Goal: Find specific page/section: Find specific page/section

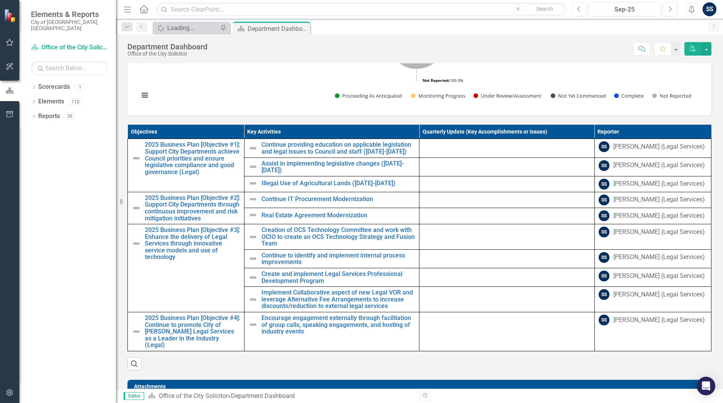
scroll to position [309, 0]
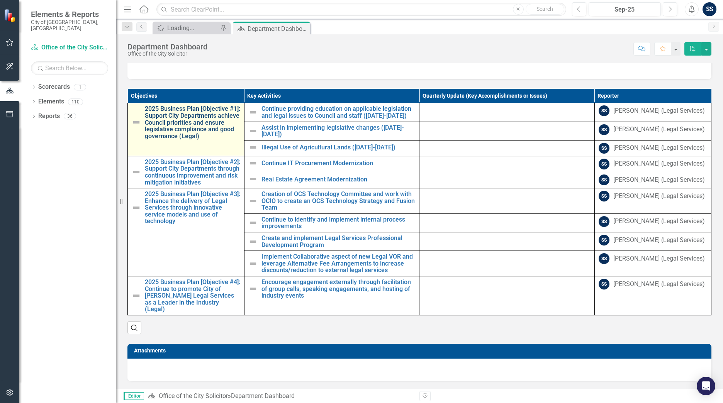
click at [198, 129] on link "2025 Business Plan [Objective #1]: Support City Departments achieve Council pri…" at bounding box center [192, 122] width 95 height 34
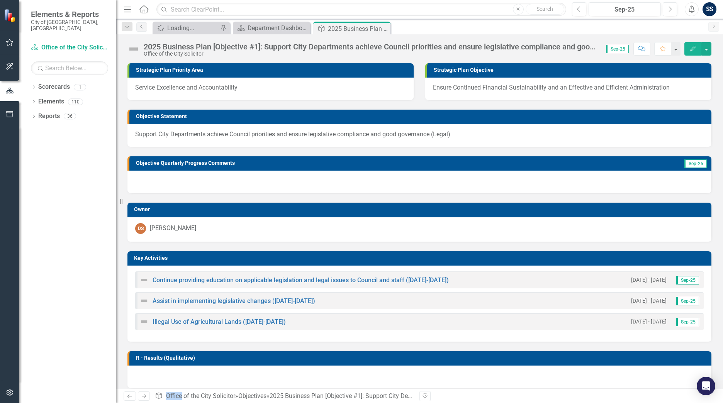
click at [132, 50] on img at bounding box center [133, 49] width 12 height 12
click at [136, 48] on img at bounding box center [133, 49] width 12 height 12
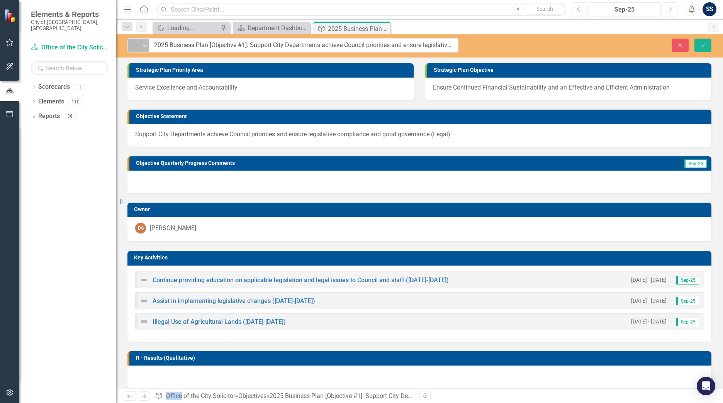
click at [136, 48] on img at bounding box center [134, 45] width 9 height 9
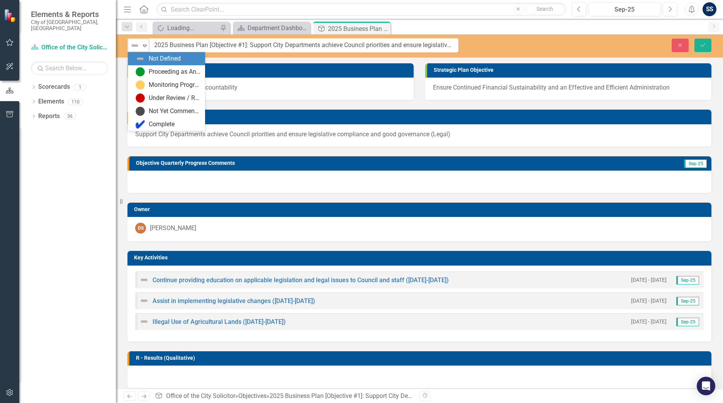
click at [136, 48] on img at bounding box center [134, 45] width 9 height 9
click at [148, 46] on icon "Expand" at bounding box center [145, 45] width 8 height 6
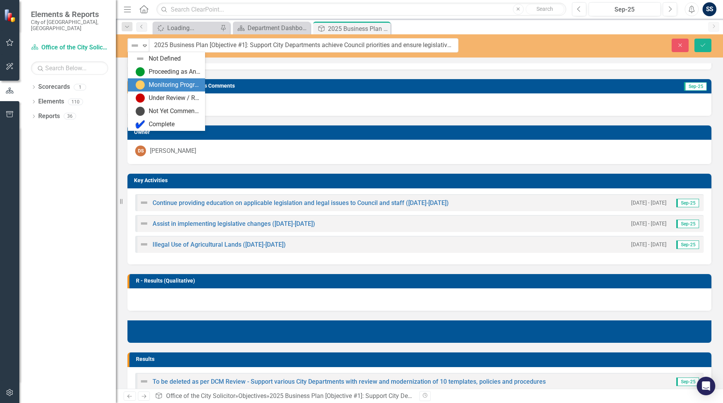
scroll to position [154, 0]
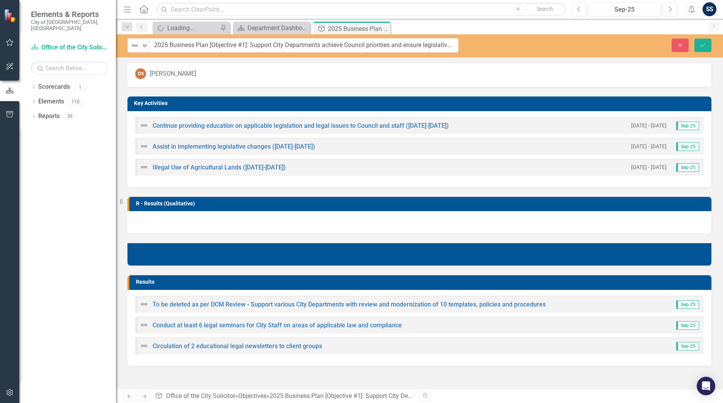
click at [347, 208] on td "R - Results (Qualitative)" at bounding box center [421, 205] width 571 height 12
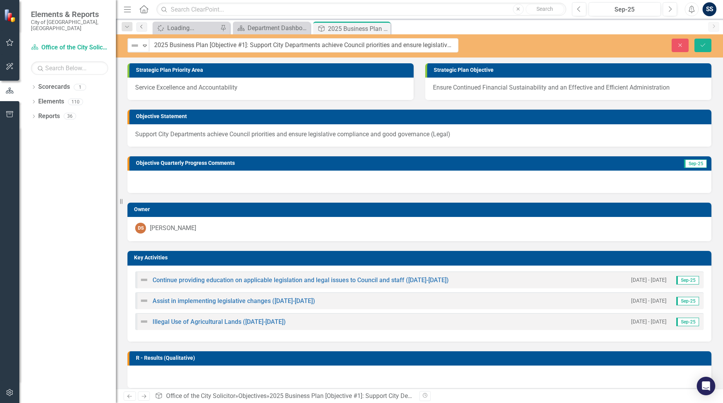
click at [142, 25] on icon "Previous" at bounding box center [142, 26] width 6 height 5
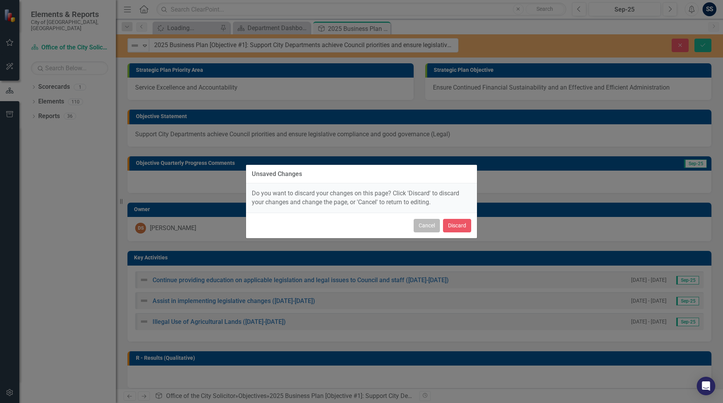
click at [435, 227] on button "Cancel" at bounding box center [426, 226] width 26 height 14
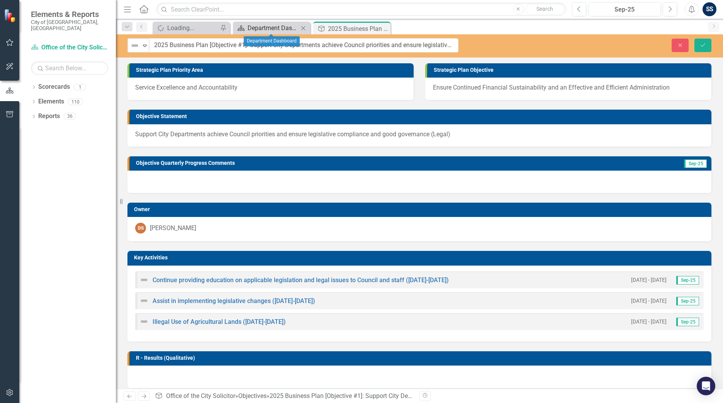
click at [272, 26] on div "Department Dashboard" at bounding box center [272, 28] width 51 height 10
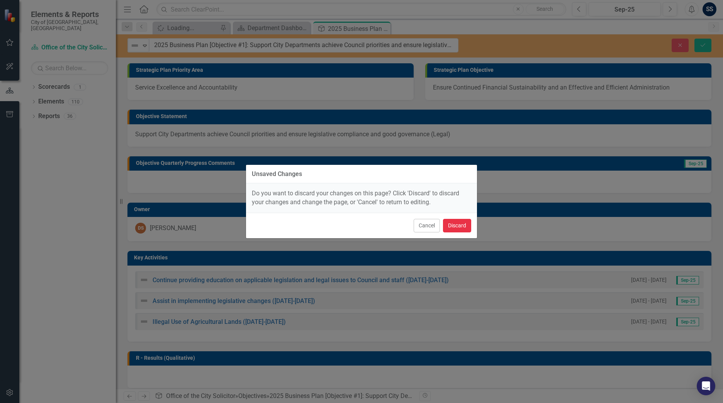
click at [454, 226] on button "Discard" at bounding box center [457, 226] width 28 height 14
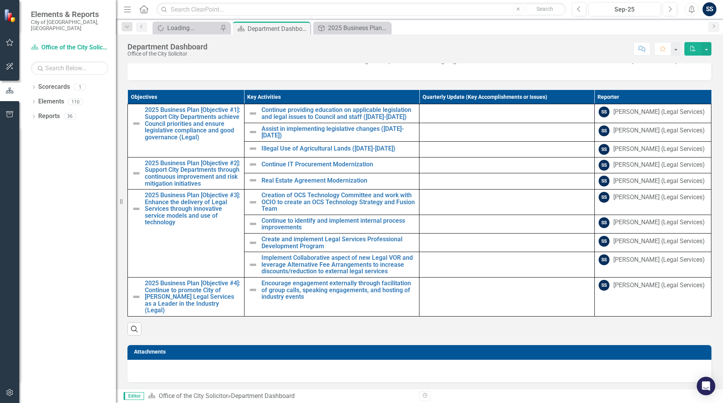
scroll to position [309, 0]
